Goal: Information Seeking & Learning: Learn about a topic

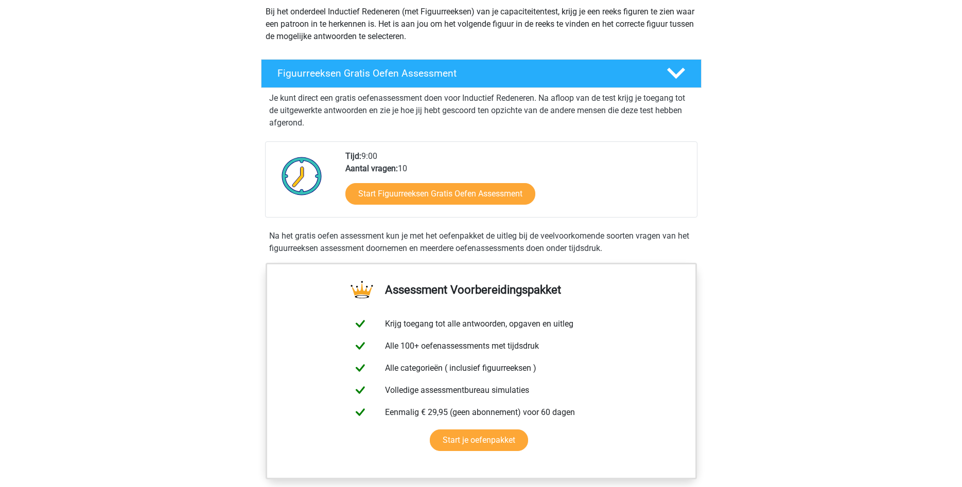
scroll to position [105, 0]
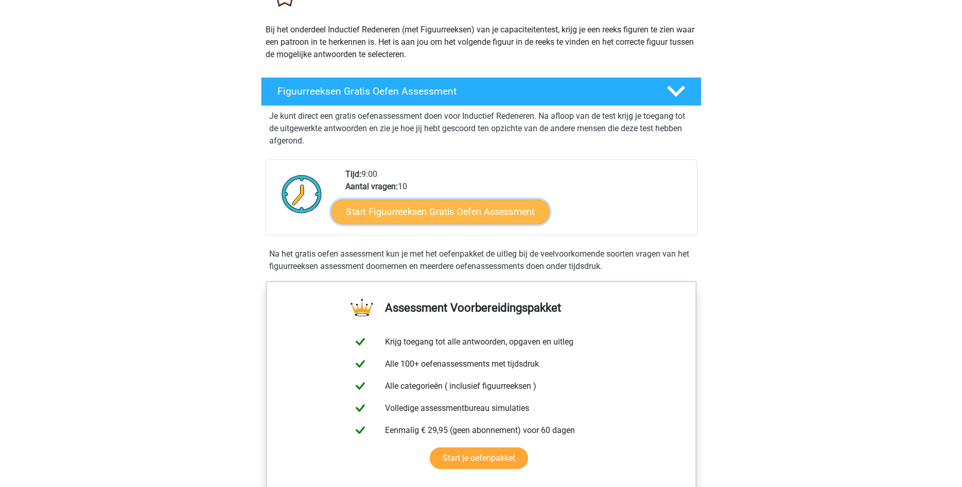
click at [482, 216] on link "Start Figuurreeksen Gratis Oefen Assessment" at bounding box center [440, 211] width 218 height 25
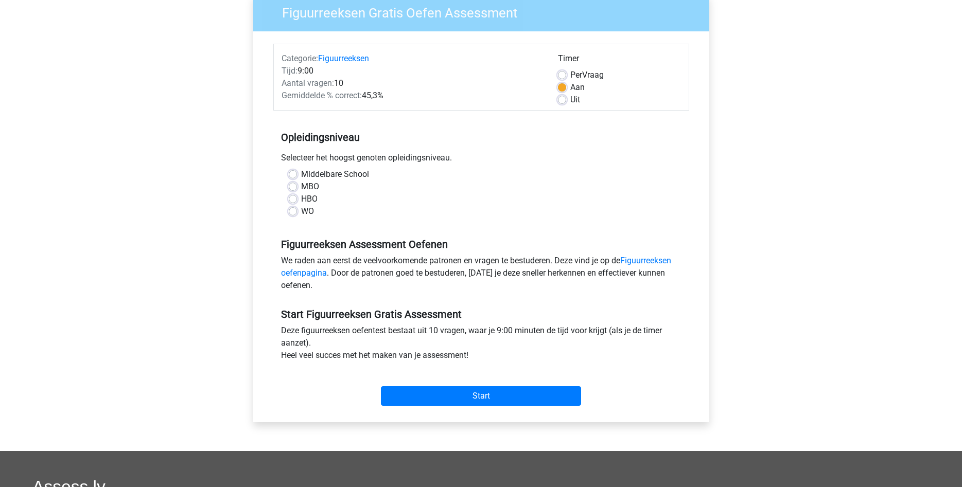
scroll to position [52, 0]
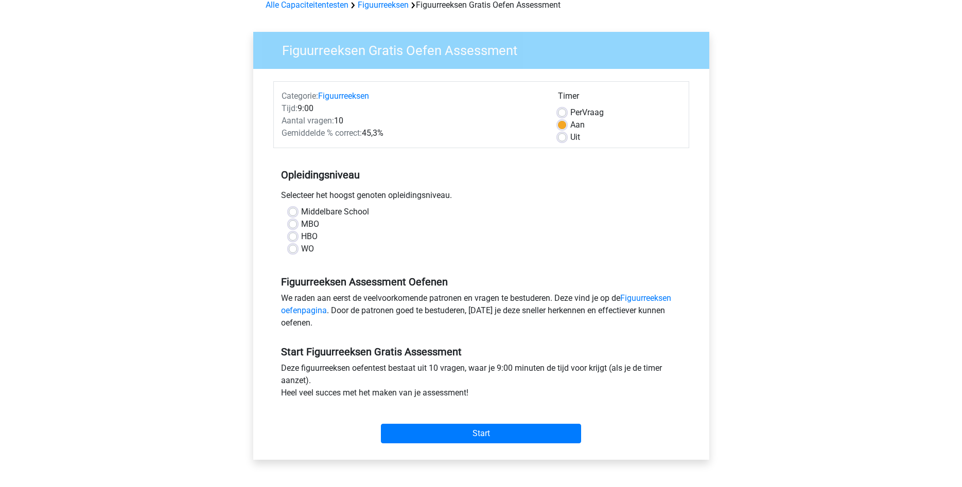
click at [327, 211] on label "Middelbare School" at bounding box center [335, 212] width 68 height 12
click at [297, 211] on input "Middelbare School" at bounding box center [293, 211] width 8 height 10
radio input "true"
click at [316, 225] on label "MBO" at bounding box center [310, 224] width 18 height 12
click at [297, 225] on input "MBO" at bounding box center [293, 223] width 8 height 10
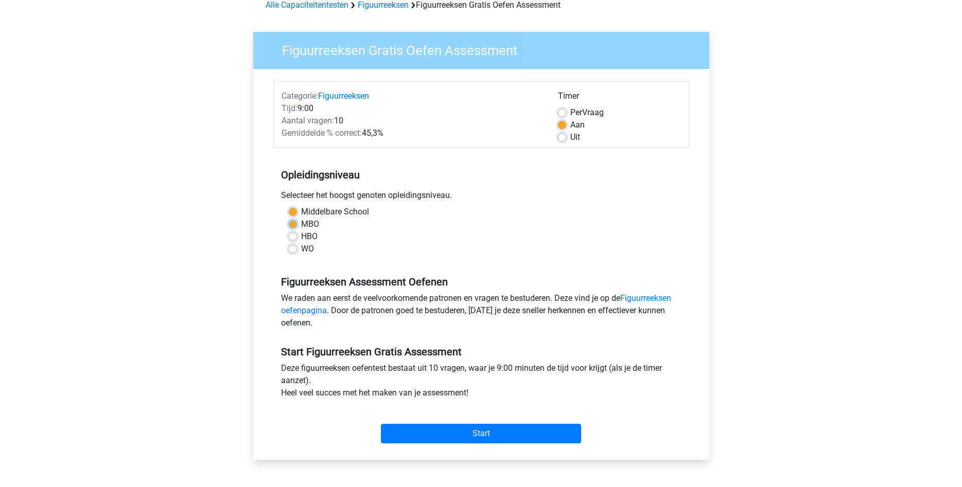
radio input "true"
click at [309, 239] on label "HBO" at bounding box center [309, 237] width 16 height 12
click at [297, 239] on input "HBO" at bounding box center [293, 236] width 8 height 10
radio input "true"
click at [308, 244] on label "WO" at bounding box center [307, 249] width 13 height 12
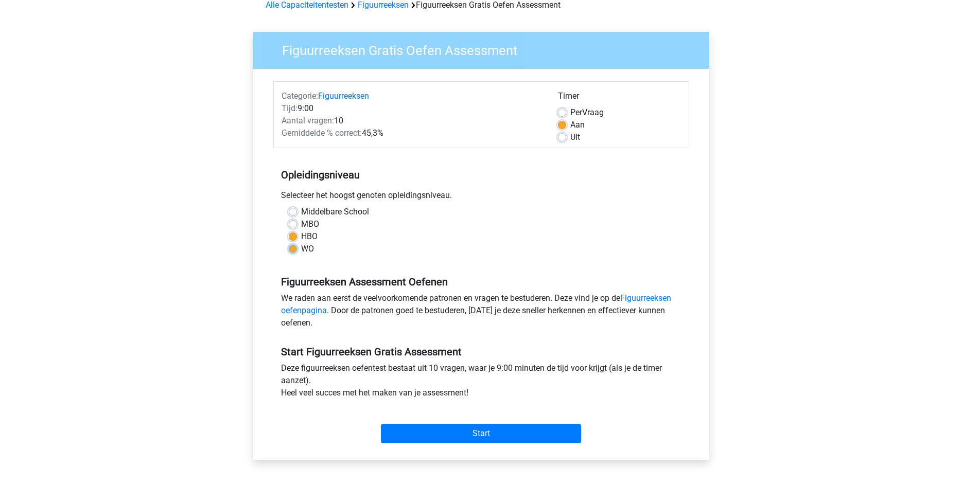
click at [297, 244] on input "WO" at bounding box center [293, 248] width 8 height 10
radio input "true"
click at [318, 215] on label "Middelbare School" at bounding box center [335, 212] width 68 height 12
click at [297, 215] on input "Middelbare School" at bounding box center [293, 211] width 8 height 10
radio input "true"
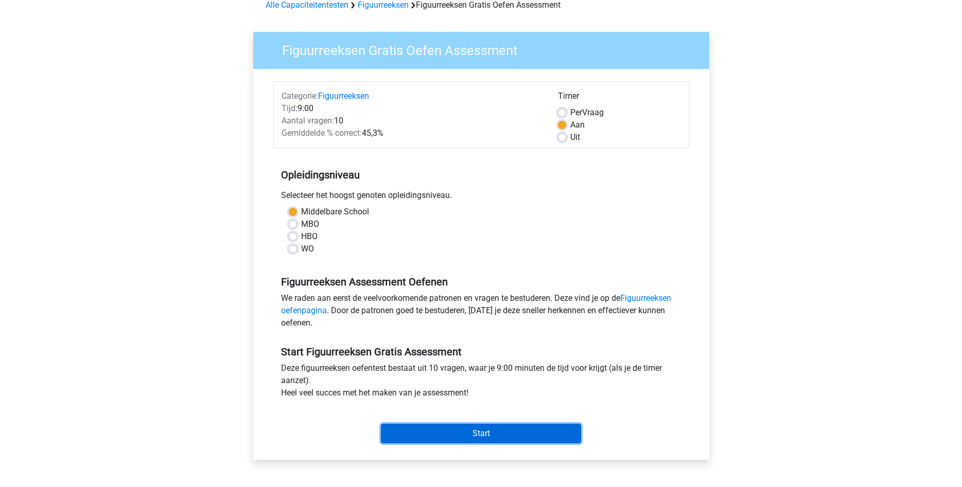
click at [482, 425] on input "Start" at bounding box center [481, 434] width 200 height 20
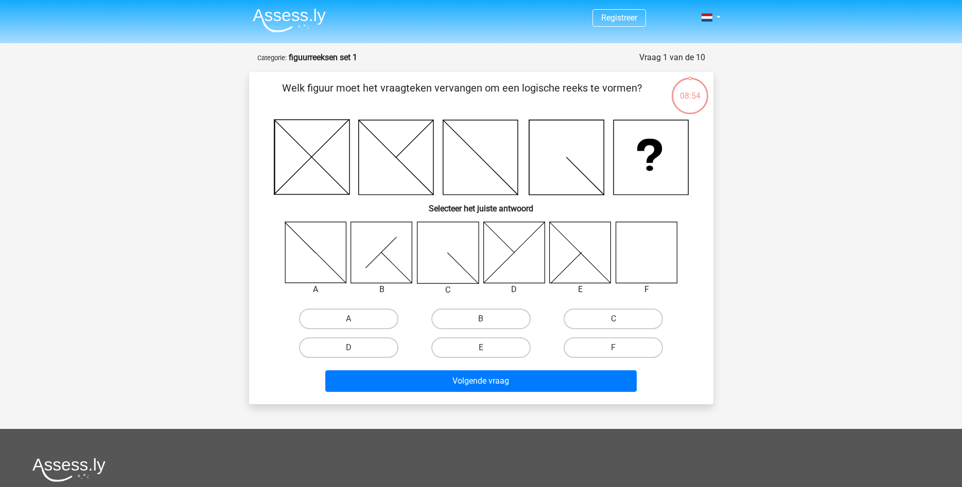
click at [637, 244] on icon at bounding box center [645, 252] width 61 height 61
click at [623, 357] on label "F" at bounding box center [612, 348] width 99 height 21
click at [620, 355] on input "F" at bounding box center [616, 351] width 7 height 7
radio input "true"
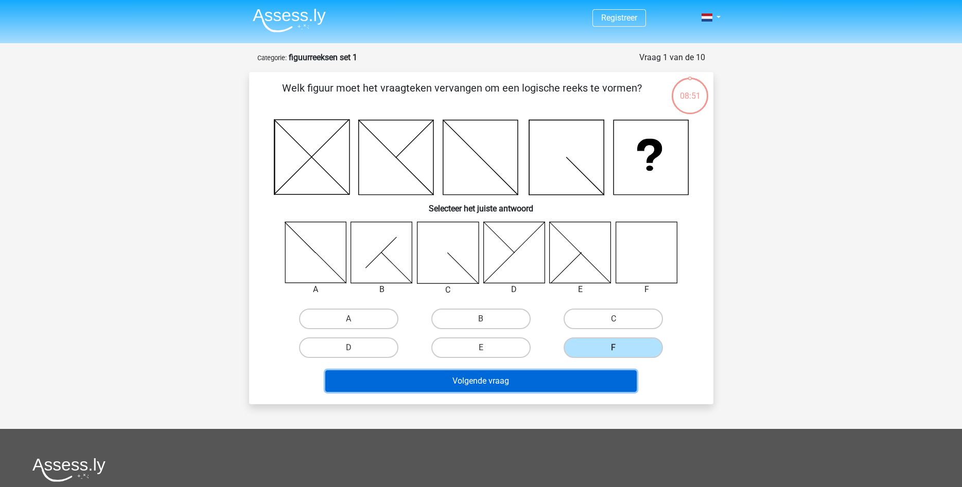
click at [573, 375] on button "Volgende vraag" at bounding box center [480, 381] width 311 height 22
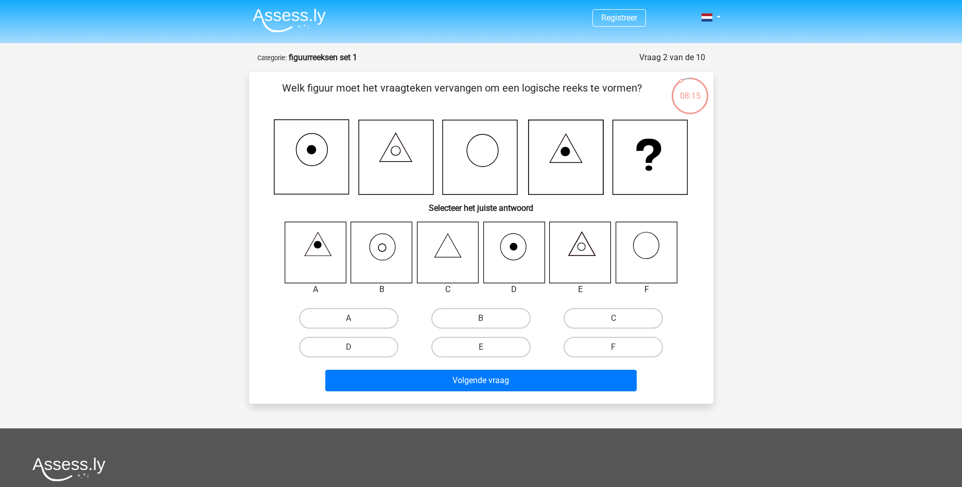
click at [455, 240] on icon at bounding box center [447, 252] width 61 height 61
click at [455, 257] on icon at bounding box center [447, 252] width 61 height 61
click at [584, 313] on label "C" at bounding box center [612, 318] width 99 height 21
click at [613, 318] on input "C" at bounding box center [616, 321] width 7 height 7
radio input "true"
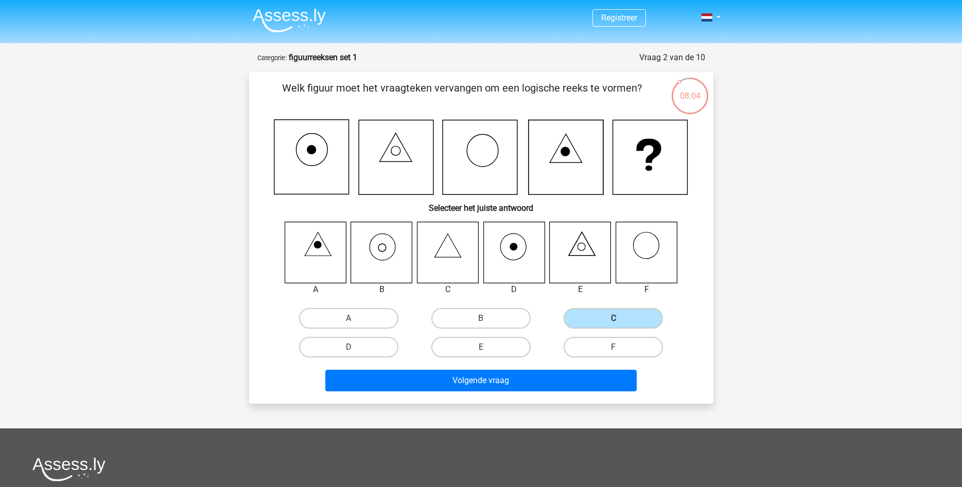
click at [389, 257] on icon at bounding box center [381, 252] width 61 height 61
click at [510, 303] on div "A B C D E F" at bounding box center [480, 292] width 431 height 140
click at [493, 314] on label "B" at bounding box center [480, 318] width 99 height 21
click at [487, 318] on input "B" at bounding box center [484, 321] width 7 height 7
radio input "true"
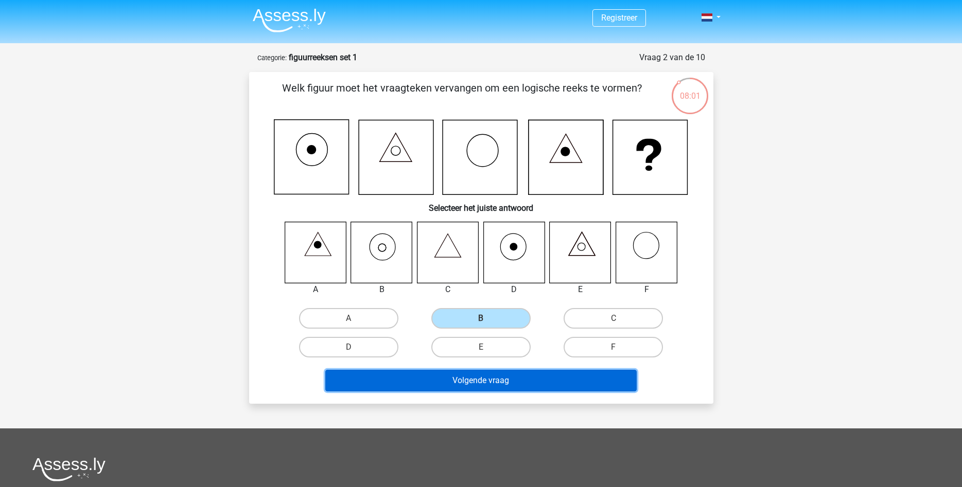
click at [508, 375] on button "Volgende vraag" at bounding box center [480, 381] width 311 height 22
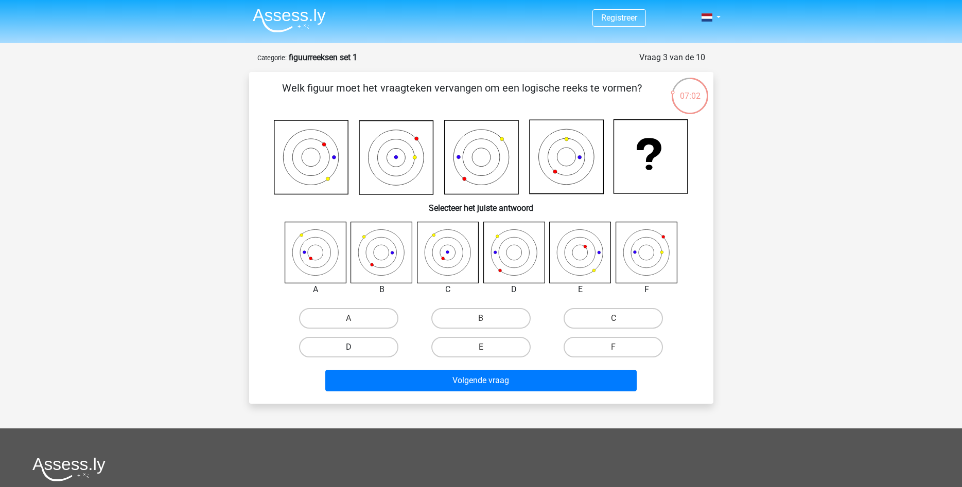
click at [340, 350] on label "D" at bounding box center [348, 347] width 99 height 21
click at [348, 350] on input "D" at bounding box center [351, 350] width 7 height 7
radio input "true"
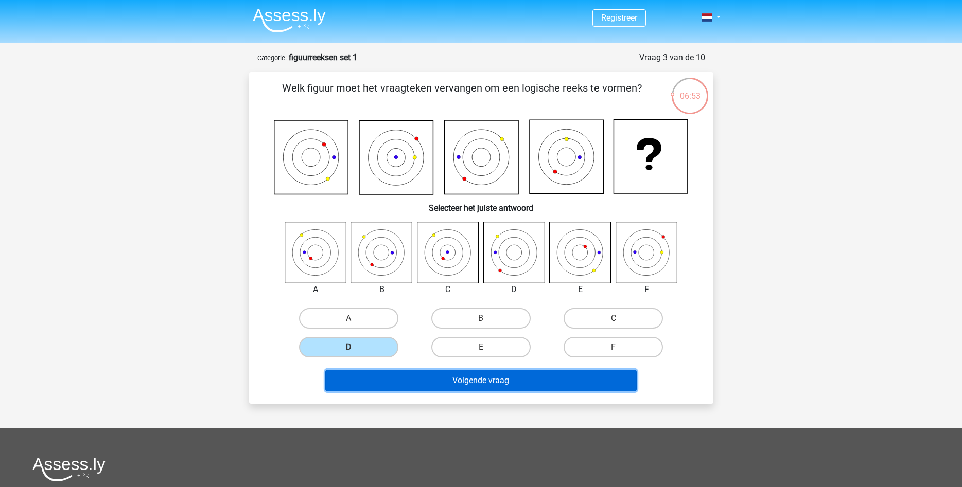
click at [387, 374] on button "Volgende vraag" at bounding box center [480, 381] width 311 height 22
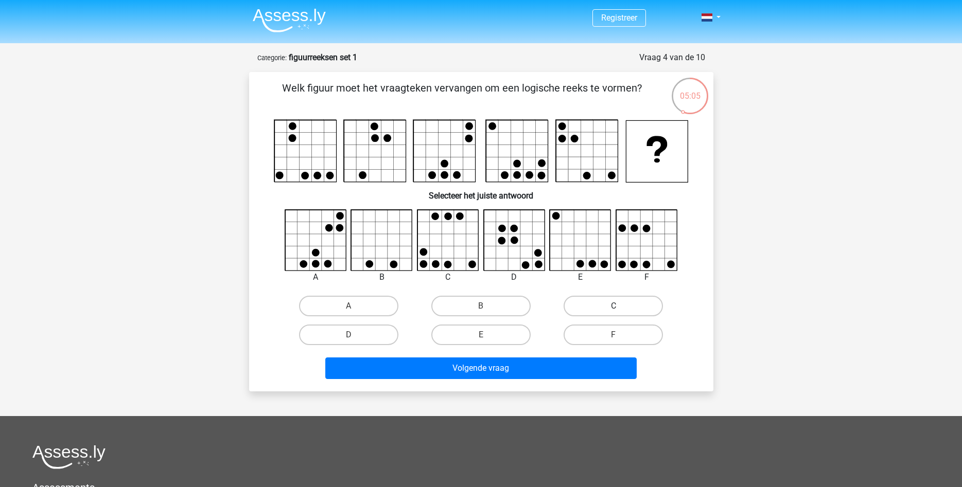
click at [633, 308] on label "C" at bounding box center [612, 306] width 99 height 21
click at [620, 308] on input "C" at bounding box center [616, 309] width 7 height 7
radio input "true"
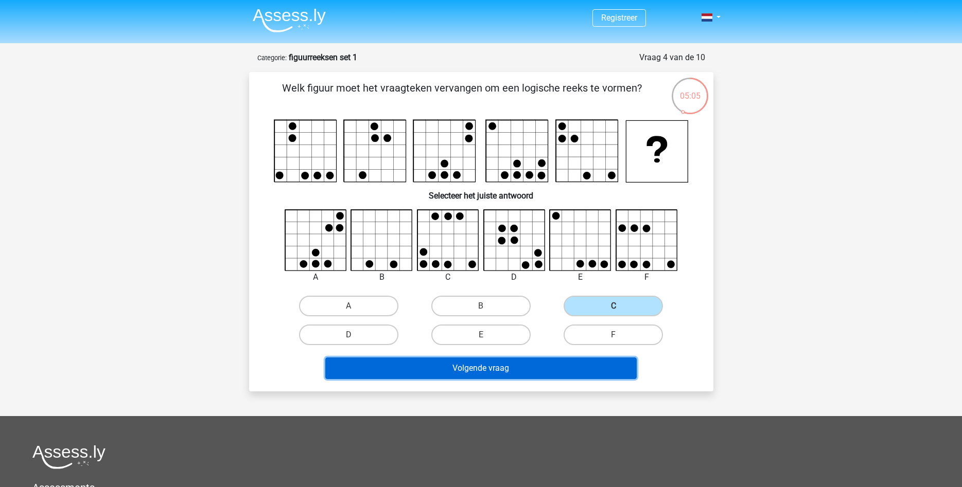
click at [579, 366] on button "Volgende vraag" at bounding box center [480, 369] width 311 height 22
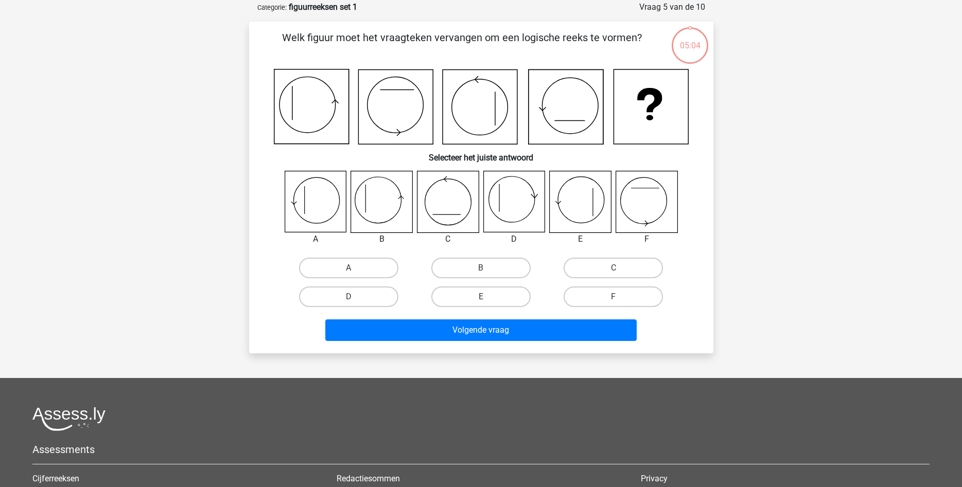
scroll to position [51, 0]
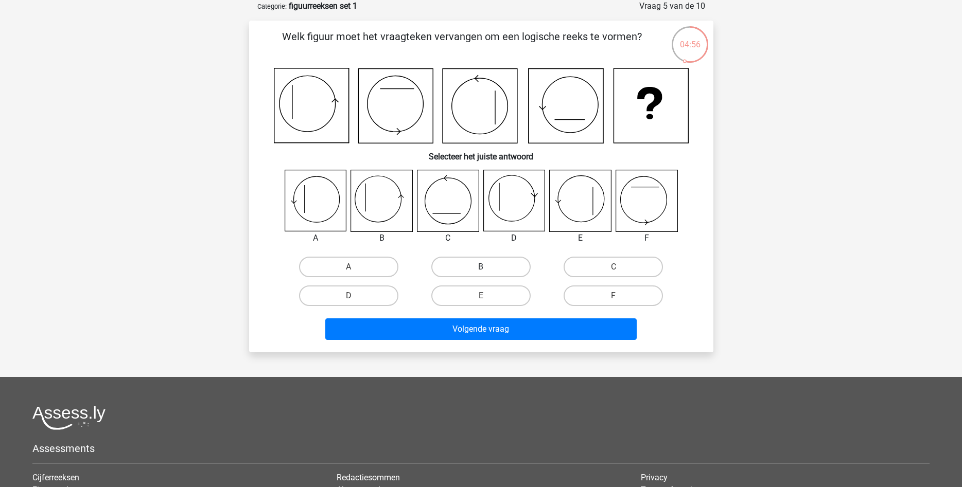
click at [465, 267] on label "B" at bounding box center [480, 267] width 99 height 21
click at [481, 267] on input "B" at bounding box center [484, 270] width 7 height 7
radio input "true"
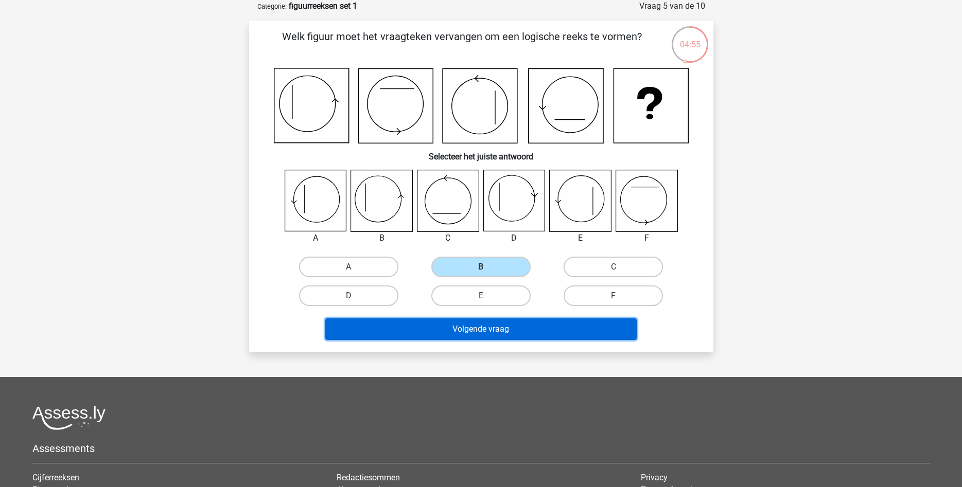
click at [556, 331] on button "Volgende vraag" at bounding box center [480, 329] width 311 height 22
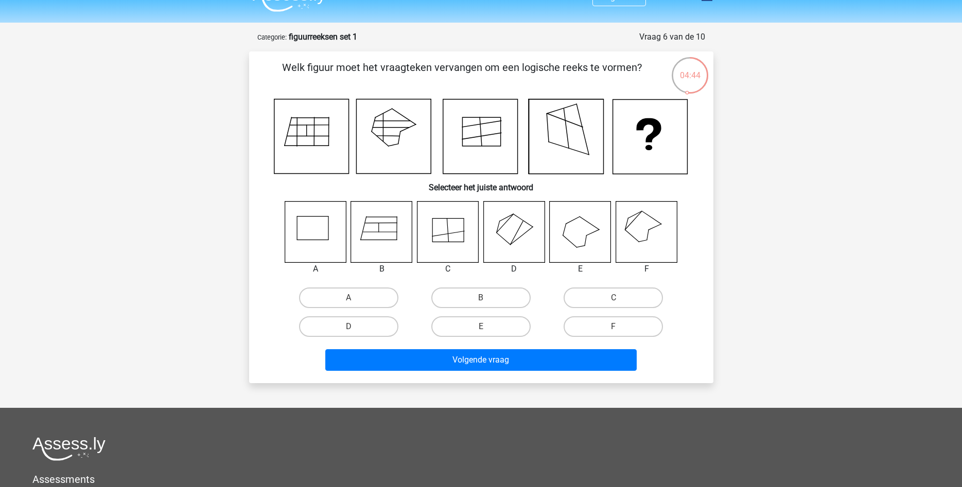
scroll to position [0, 0]
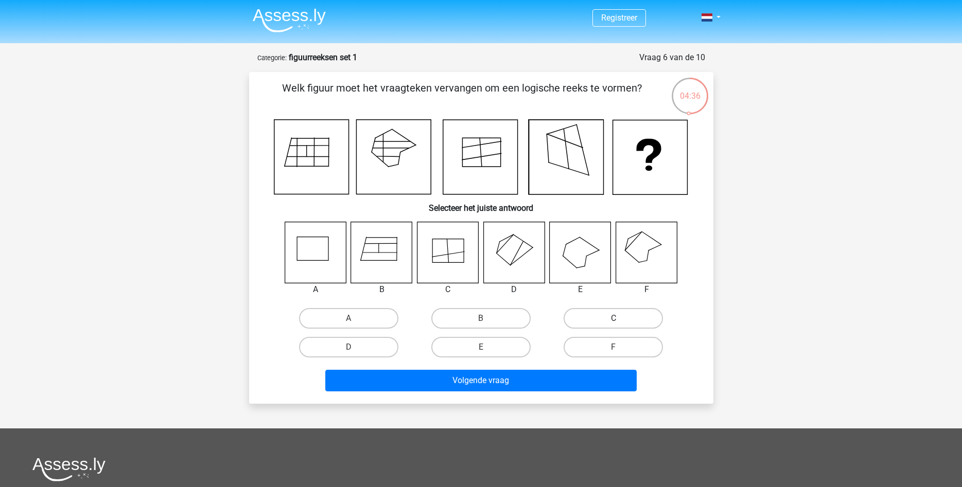
click at [611, 322] on label "C" at bounding box center [612, 318] width 99 height 21
click at [613, 322] on input "C" at bounding box center [616, 321] width 7 height 7
radio input "true"
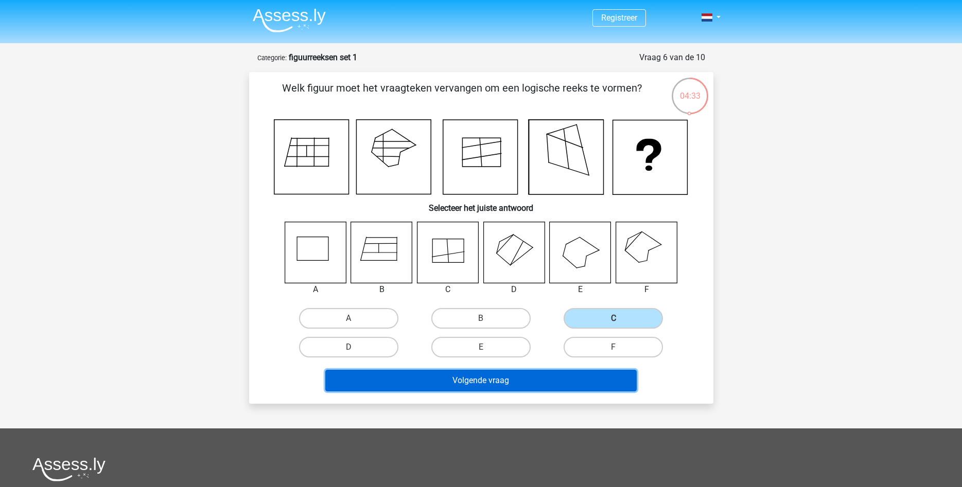
click at [504, 380] on button "Volgende vraag" at bounding box center [480, 381] width 311 height 22
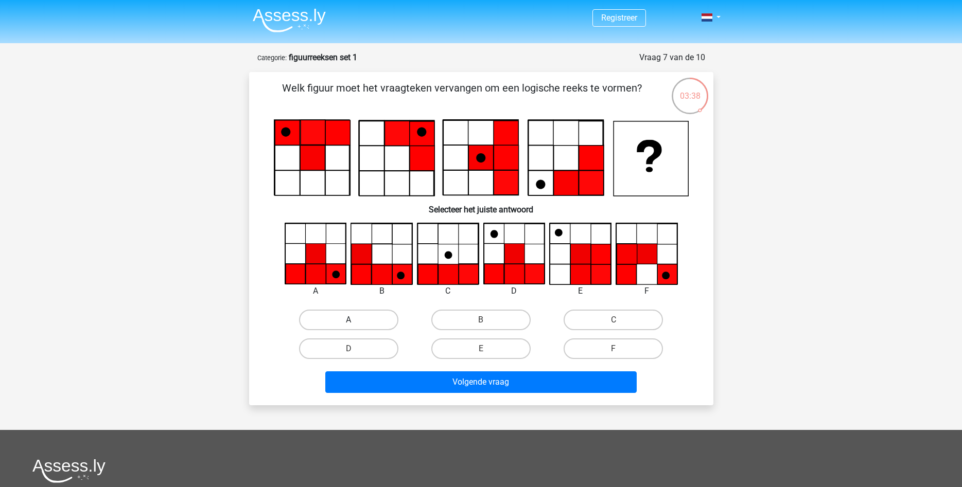
click at [342, 320] on label "A" at bounding box center [348, 320] width 99 height 21
click at [348, 320] on input "A" at bounding box center [351, 323] width 7 height 7
radio input "true"
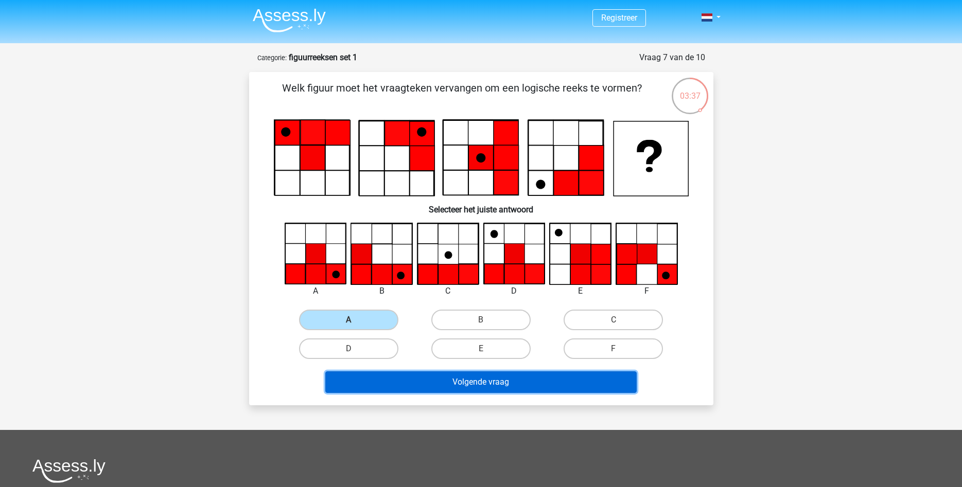
click at [485, 386] on button "Volgende vraag" at bounding box center [480, 382] width 311 height 22
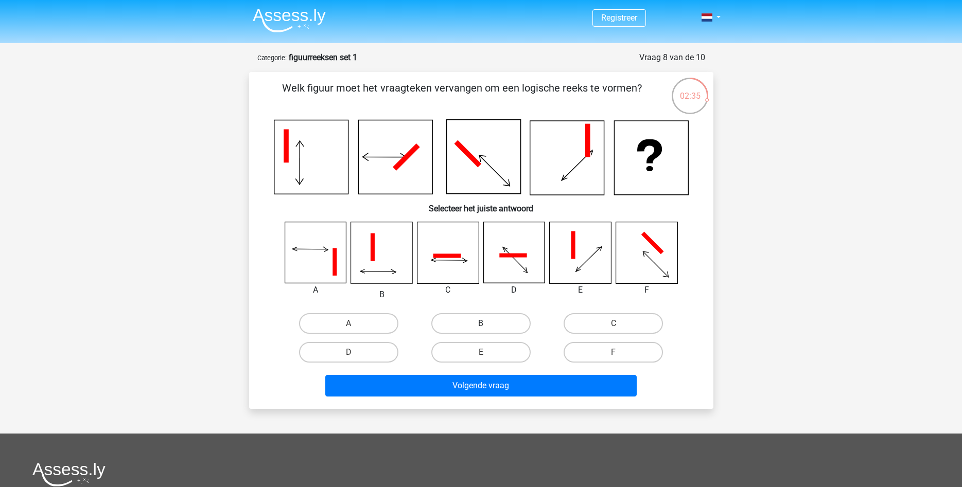
click at [464, 320] on label "B" at bounding box center [480, 323] width 99 height 21
click at [481, 324] on input "B" at bounding box center [484, 327] width 7 height 7
radio input "true"
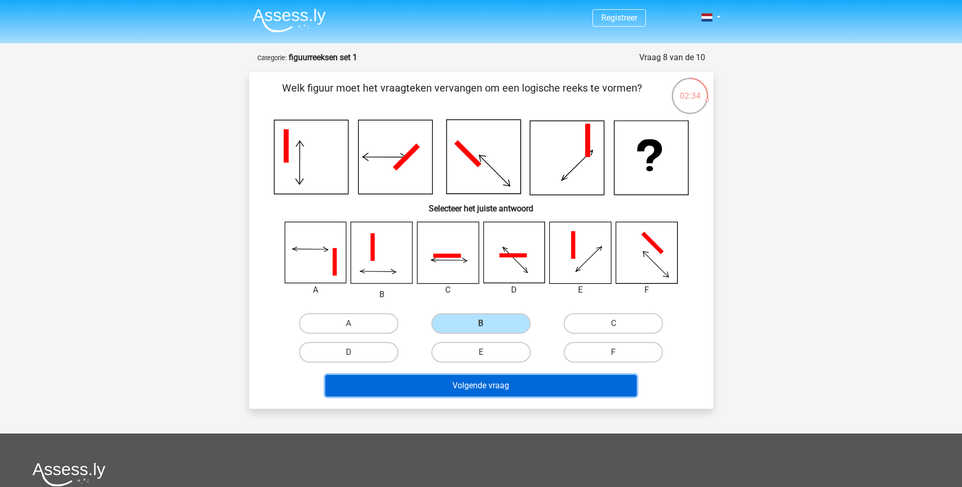
click at [495, 386] on button "Volgende vraag" at bounding box center [480, 386] width 311 height 22
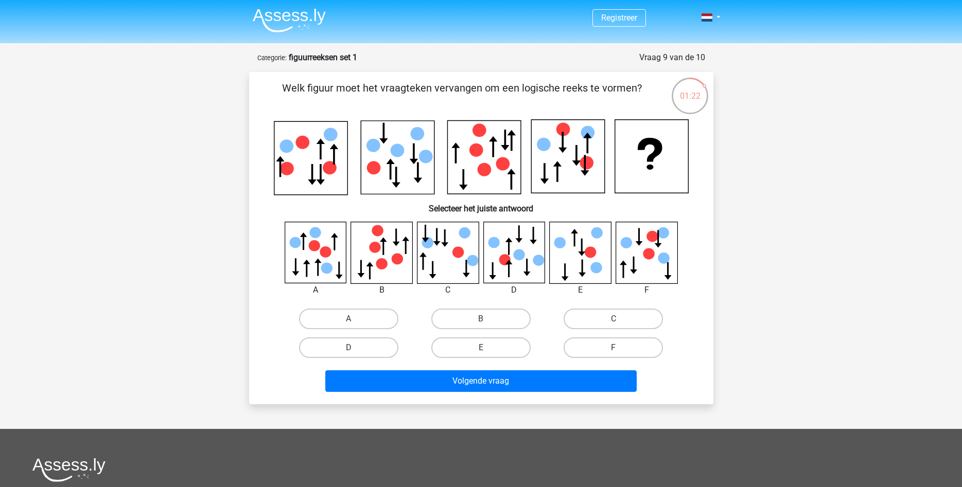
click at [380, 273] on icon at bounding box center [381, 252] width 61 height 61
click at [605, 323] on label "C" at bounding box center [612, 319] width 99 height 21
click at [613, 323] on input "C" at bounding box center [616, 322] width 7 height 7
radio input "true"
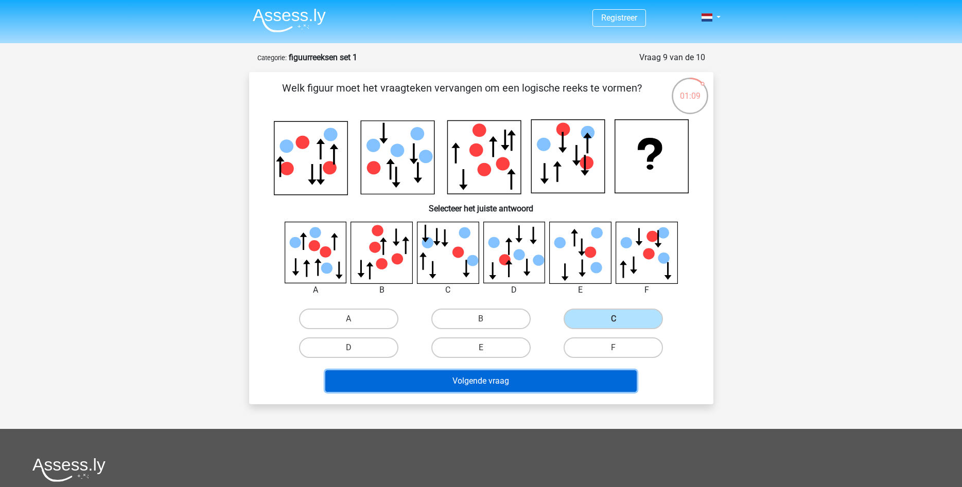
click at [591, 374] on button "Volgende vraag" at bounding box center [480, 381] width 311 height 22
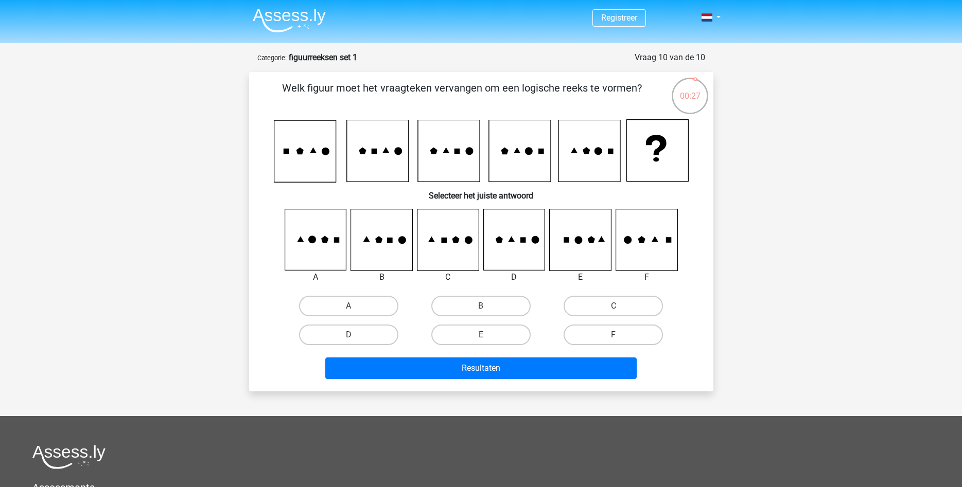
click at [645, 235] on icon at bounding box center [645, 239] width 61 height 61
click at [630, 329] on label "F" at bounding box center [612, 335] width 99 height 21
click at [620, 335] on input "F" at bounding box center [616, 338] width 7 height 7
radio input "true"
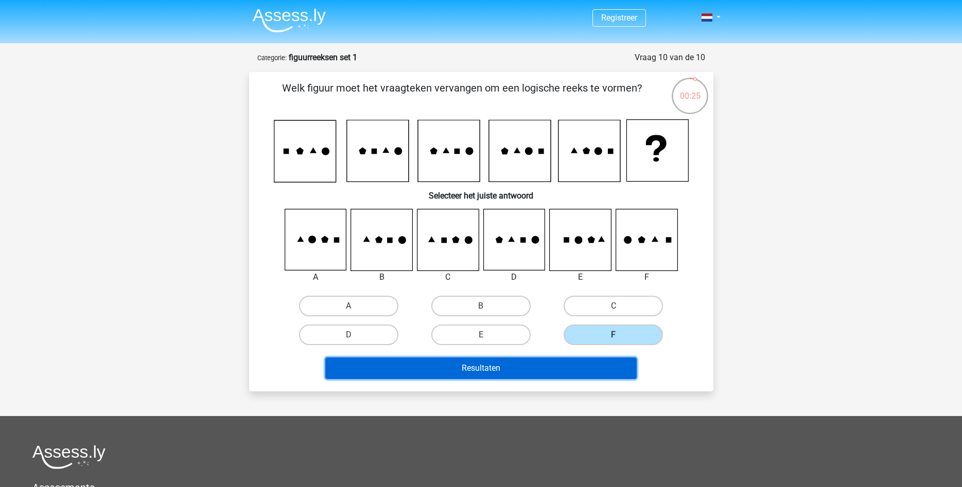
click at [604, 368] on button "Resultaten" at bounding box center [480, 369] width 311 height 22
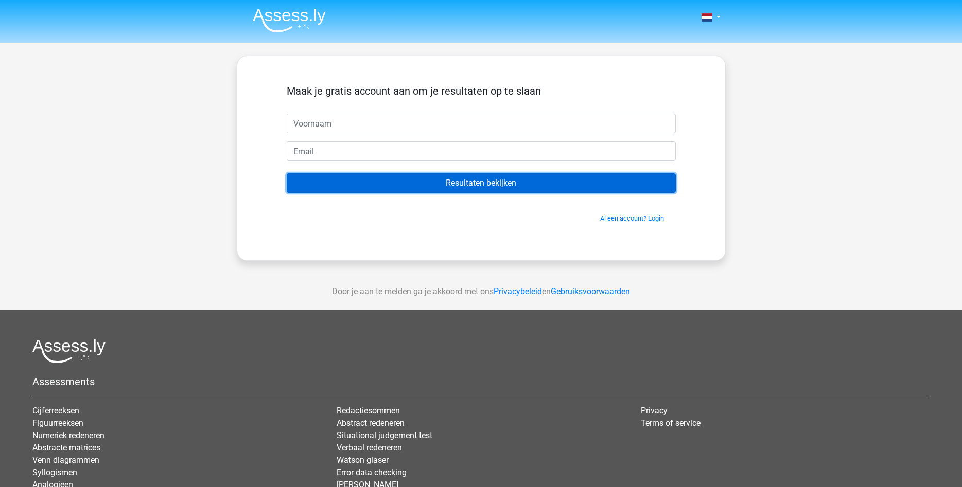
click at [535, 182] on input "Resultaten bekijken" at bounding box center [481, 183] width 389 height 20
